Goal: Transaction & Acquisition: Purchase product/service

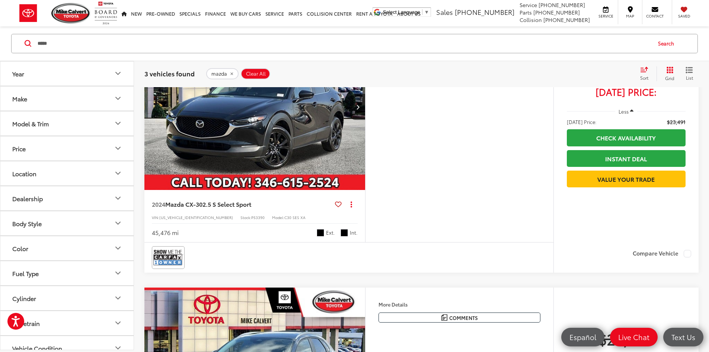
scroll to position [447, 0]
drag, startPoint x: 82, startPoint y: 44, endPoint x: 0, endPoint y: 36, distance: 82.6
click at [0, 36] on div "***** ***** Search" at bounding box center [354, 43] width 709 height 35
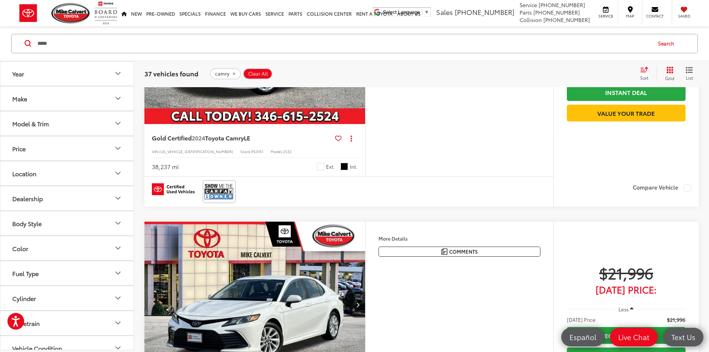
scroll to position [789, 0]
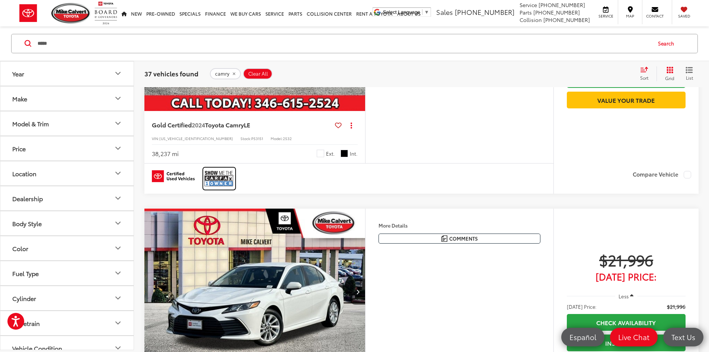
click at [229, 188] on img at bounding box center [219, 179] width 30 height 20
click at [210, 188] on img at bounding box center [219, 179] width 30 height 20
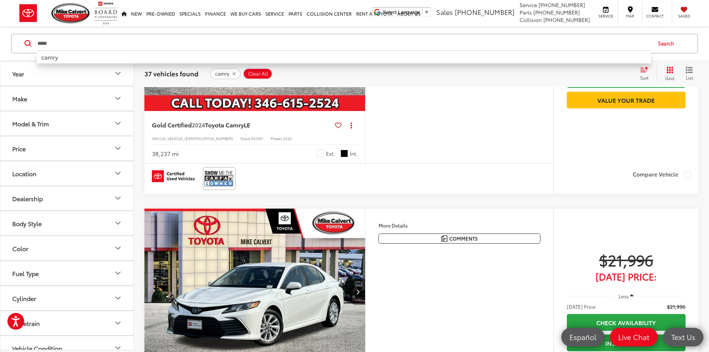
drag, startPoint x: 60, startPoint y: 43, endPoint x: 0, endPoint y: 12, distance: 67.6
click at [0, 19] on body "Accessibility Screen-Reader Guide, Feedback, and Issue Reporting | New window […" at bounding box center [354, 309] width 709 height 2197
type input "******"
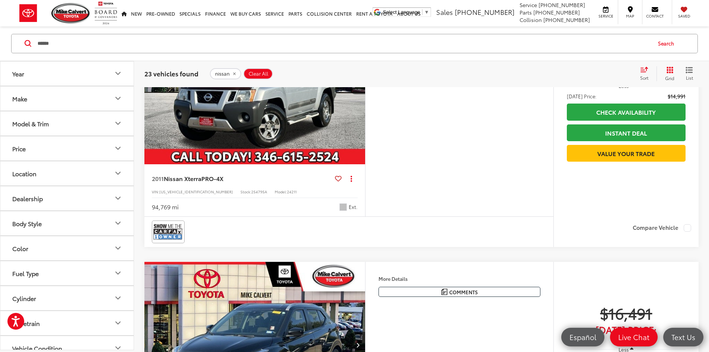
scroll to position [491, 0]
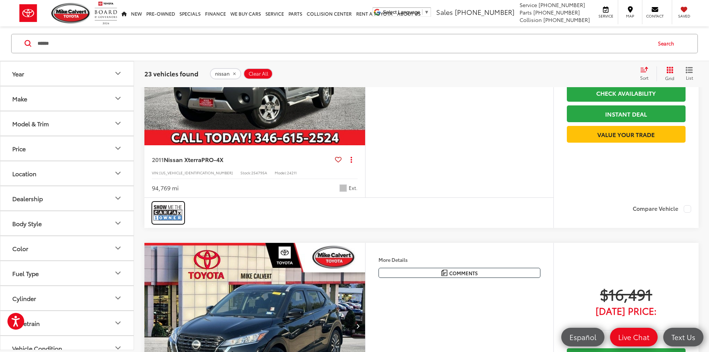
click at [166, 223] on img at bounding box center [168, 213] width 30 height 20
